Goal: Find specific page/section: Find specific page/section

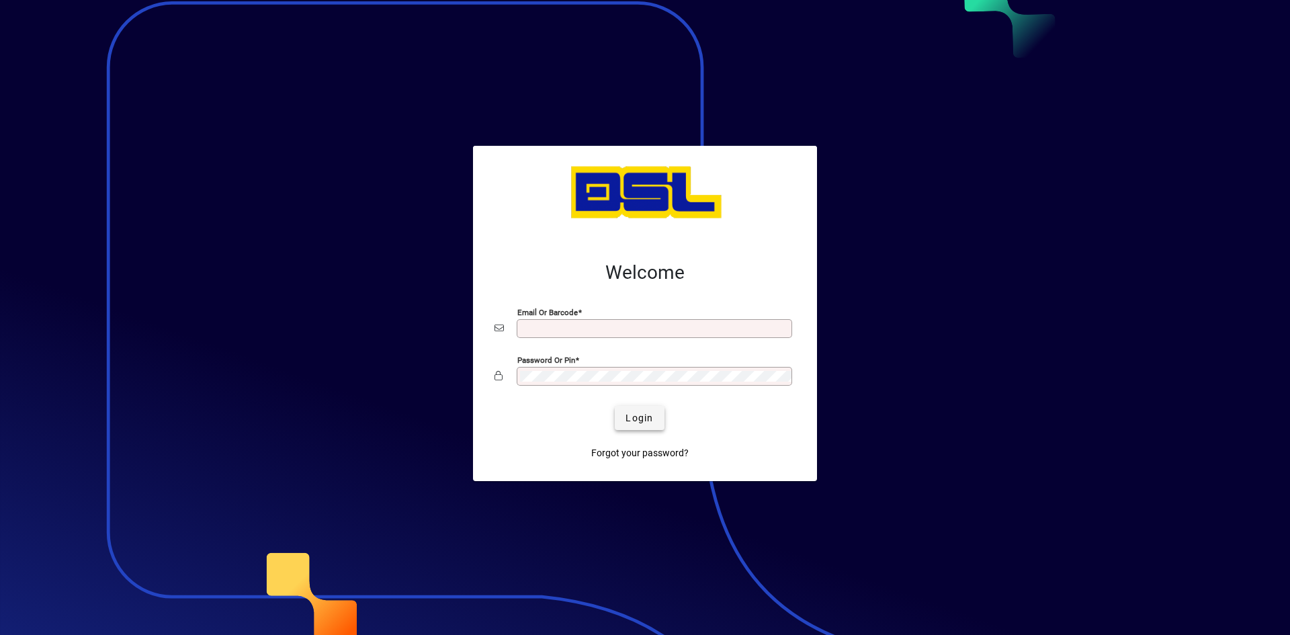
type input "**********"
click at [643, 421] on span "Login" at bounding box center [640, 418] width 28 height 14
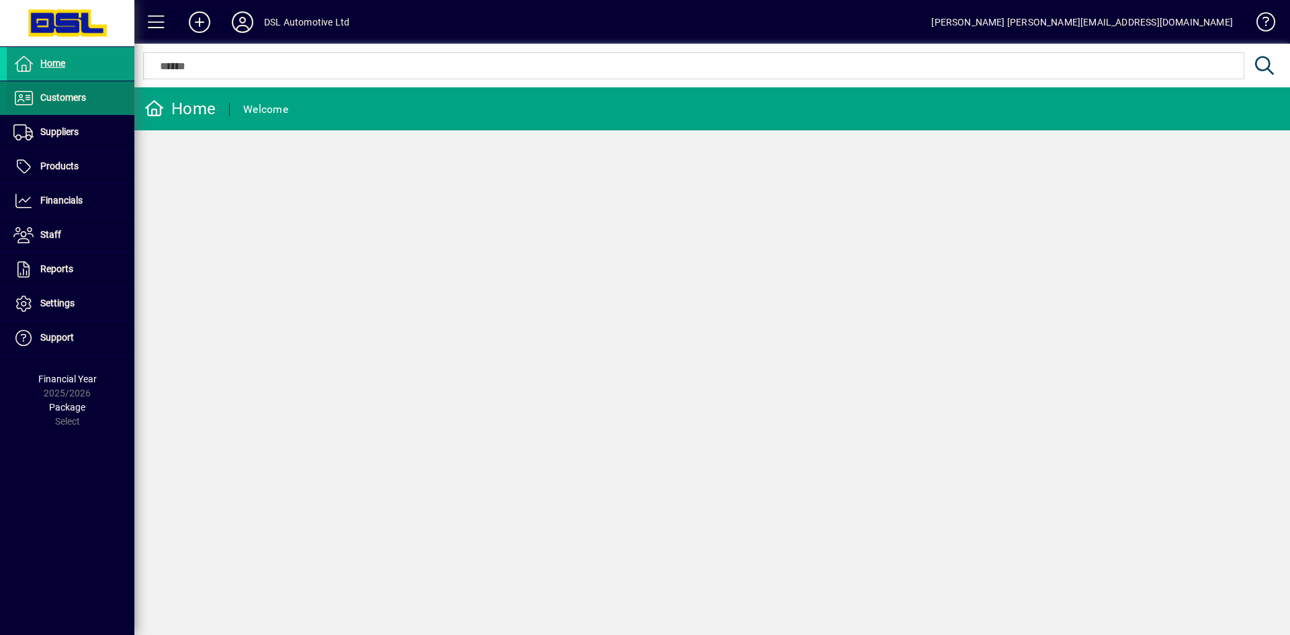
click at [59, 97] on span "Customers" at bounding box center [63, 97] width 46 height 11
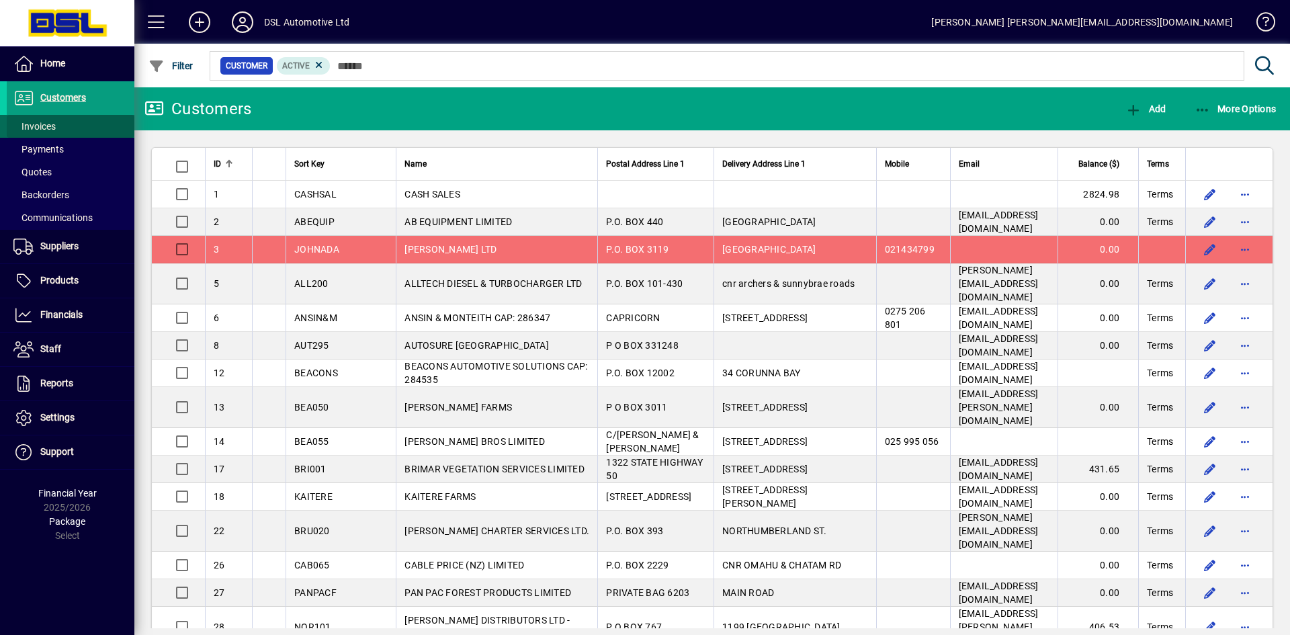
click at [50, 125] on span "Invoices" at bounding box center [34, 126] width 42 height 11
